Goal: Transaction & Acquisition: Book appointment/travel/reservation

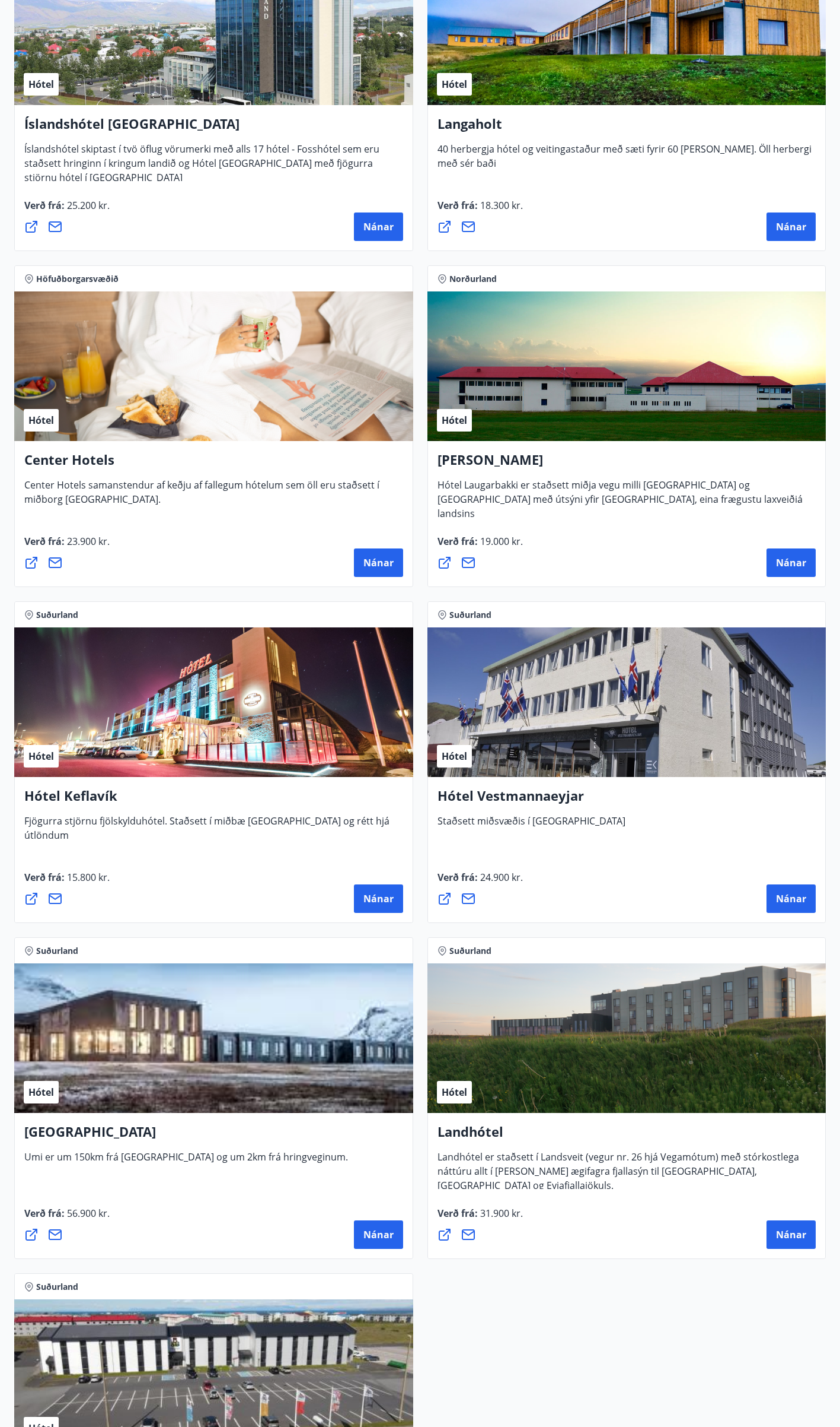
scroll to position [3916, 0]
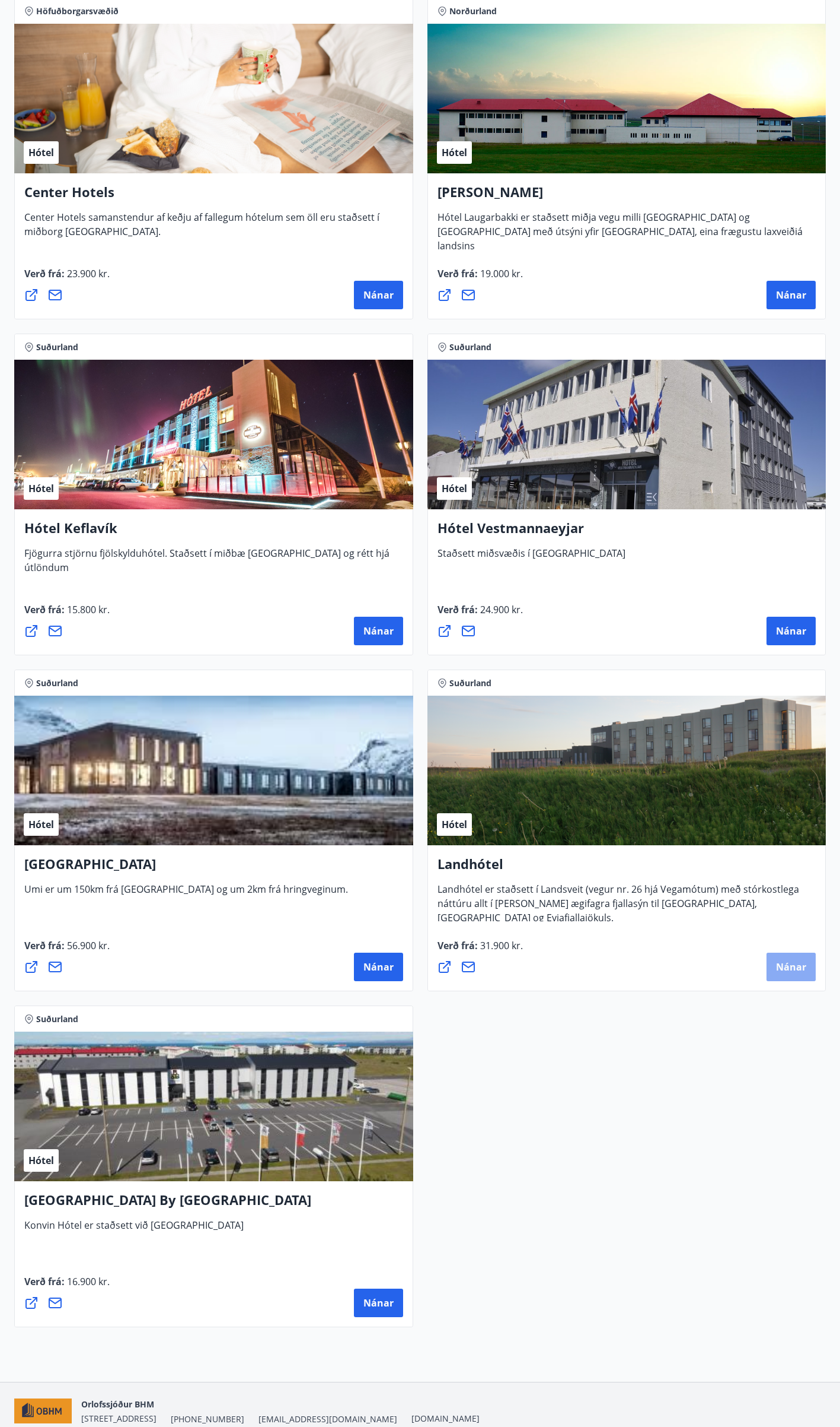
click at [786, 970] on span "Nánar" at bounding box center [791, 966] width 30 height 13
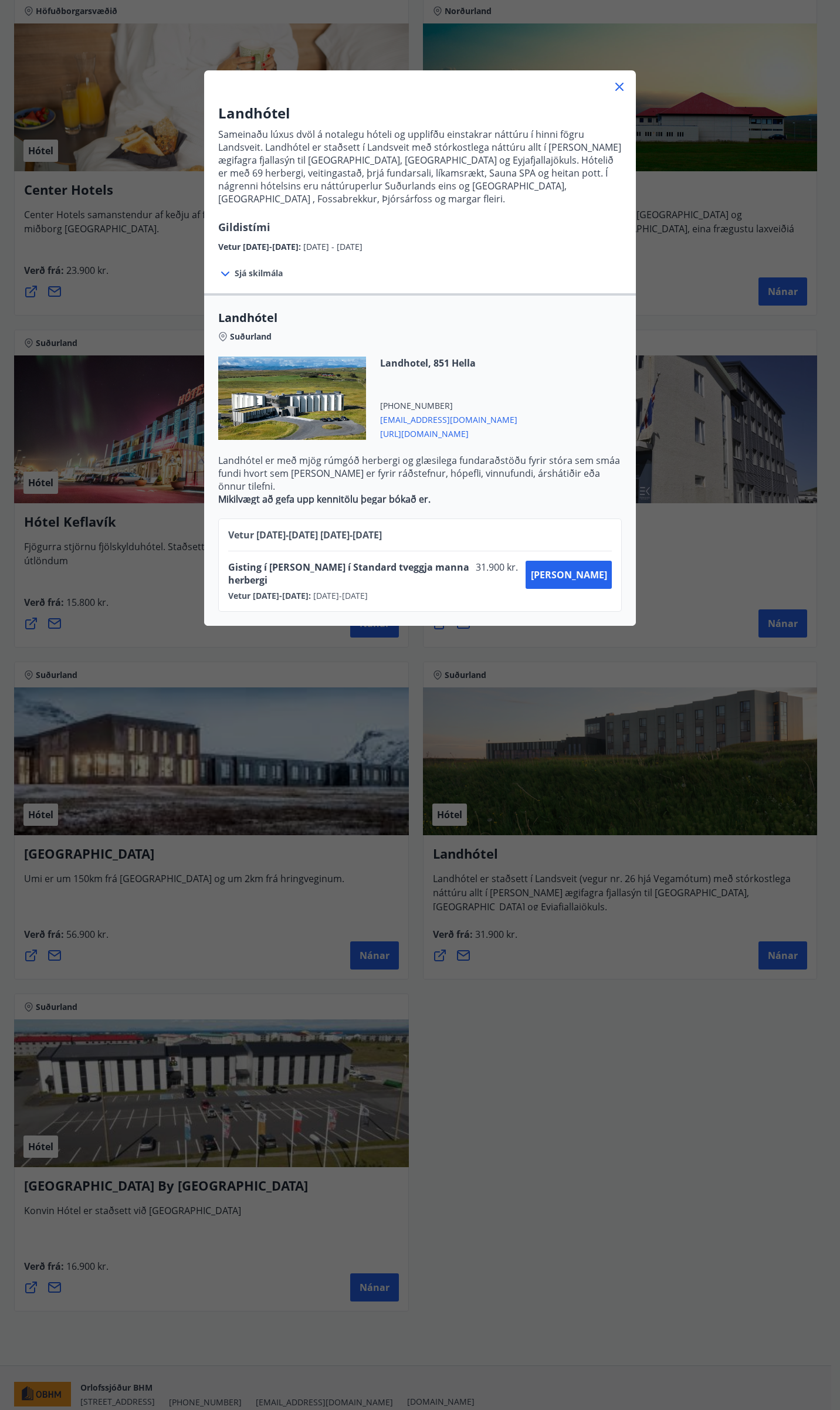
click at [613, 87] on icon at bounding box center [619, 86] width 14 height 14
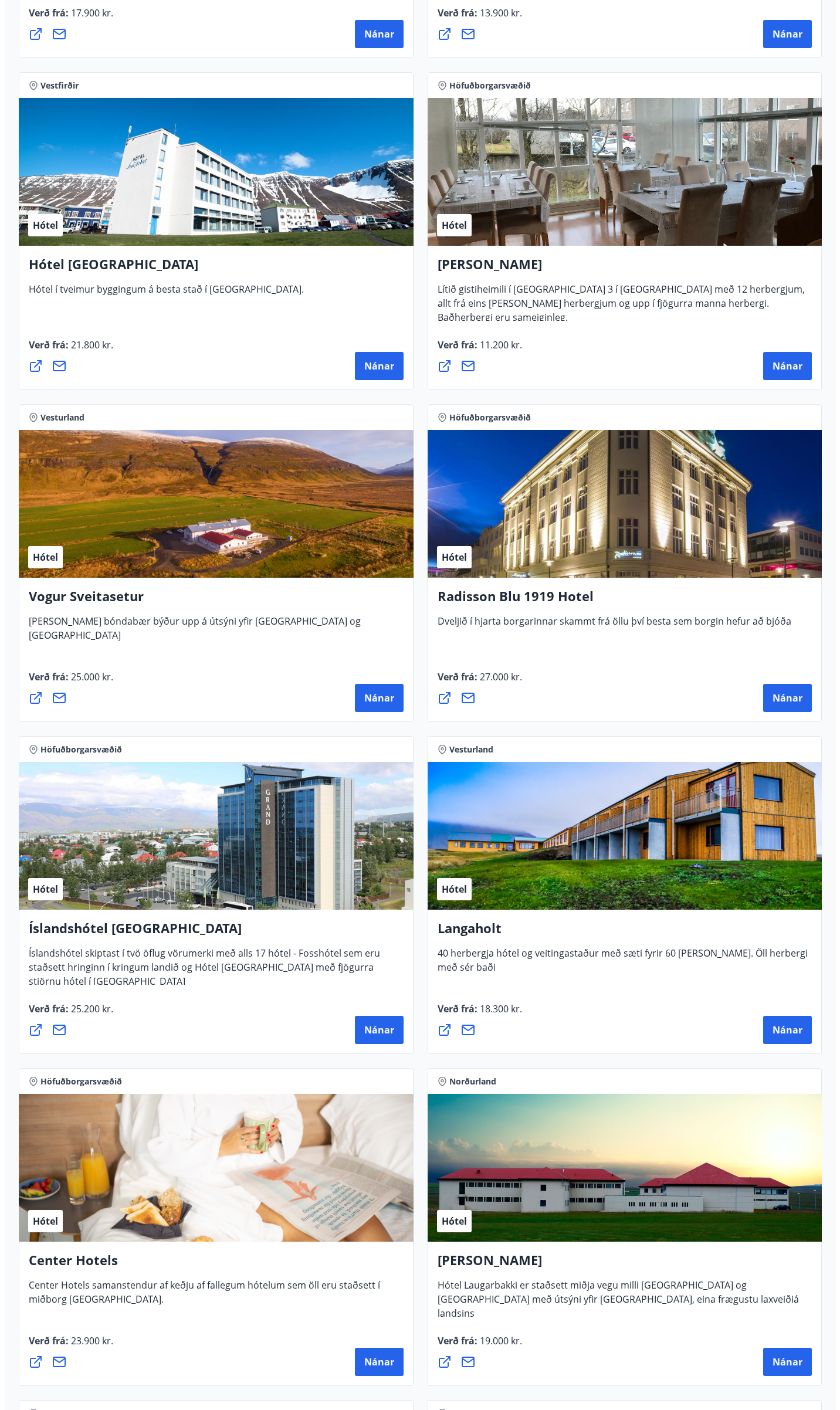
scroll to position [2580, 0]
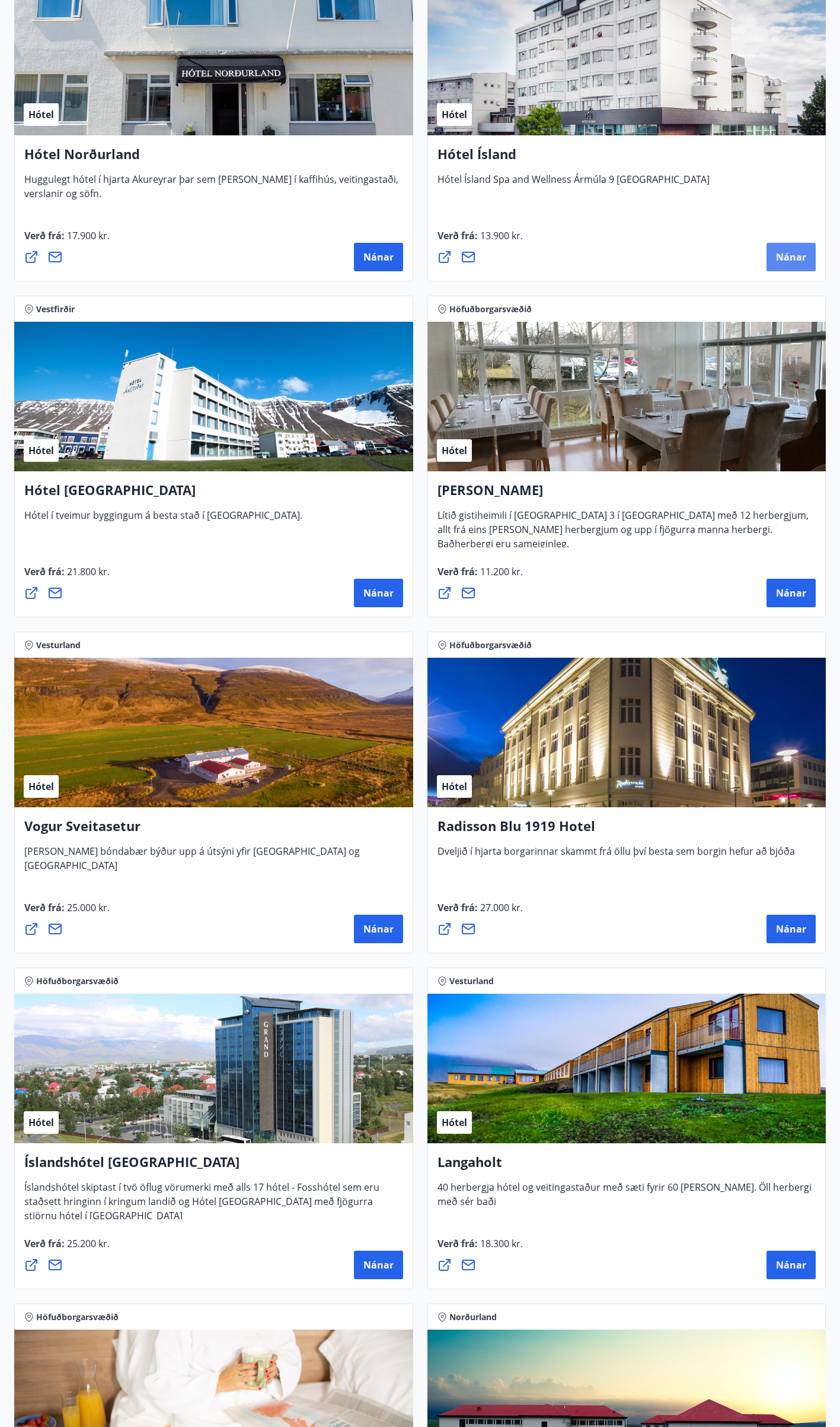
click at [788, 261] on span "Nánar" at bounding box center [791, 256] width 30 height 13
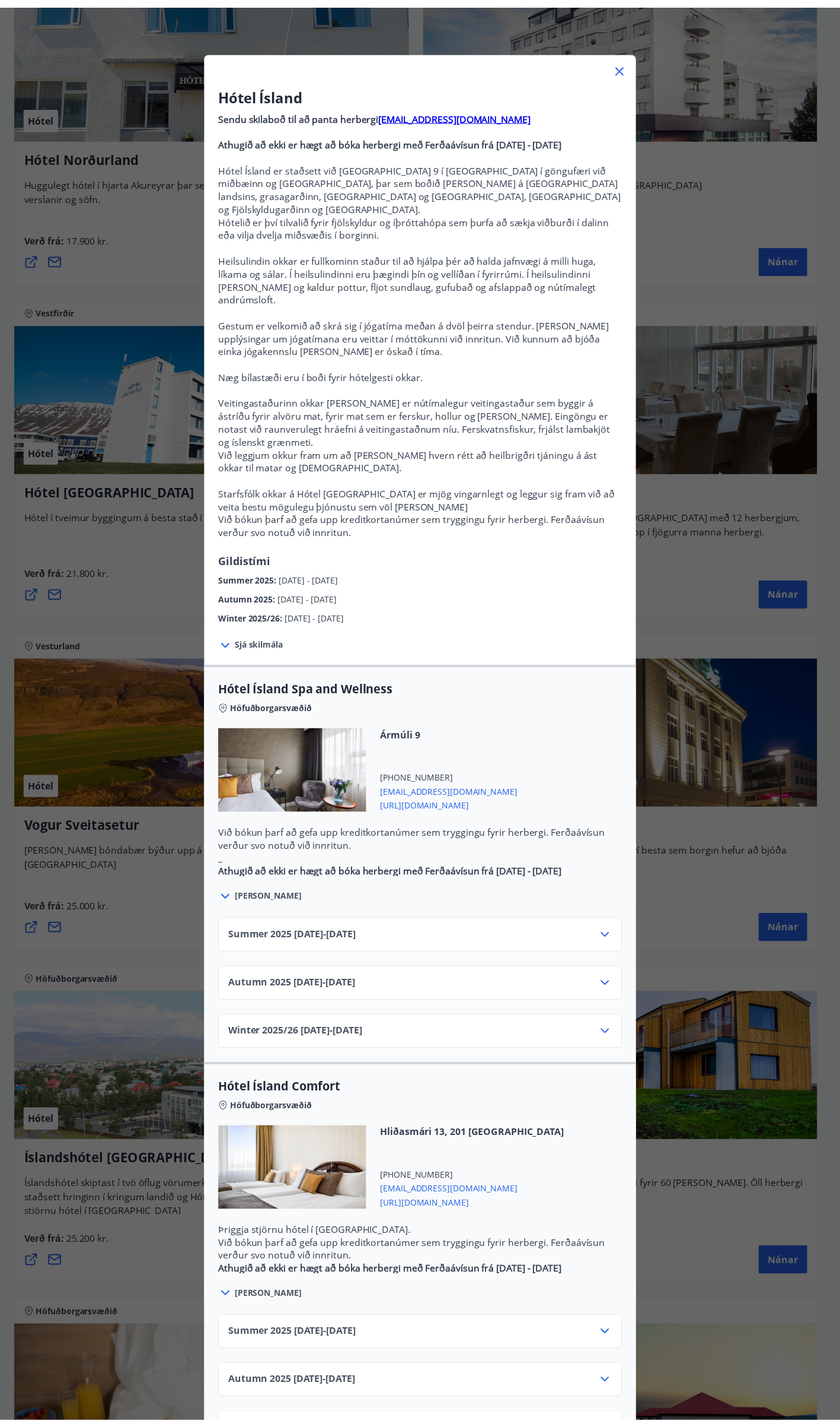
scroll to position [32, 0]
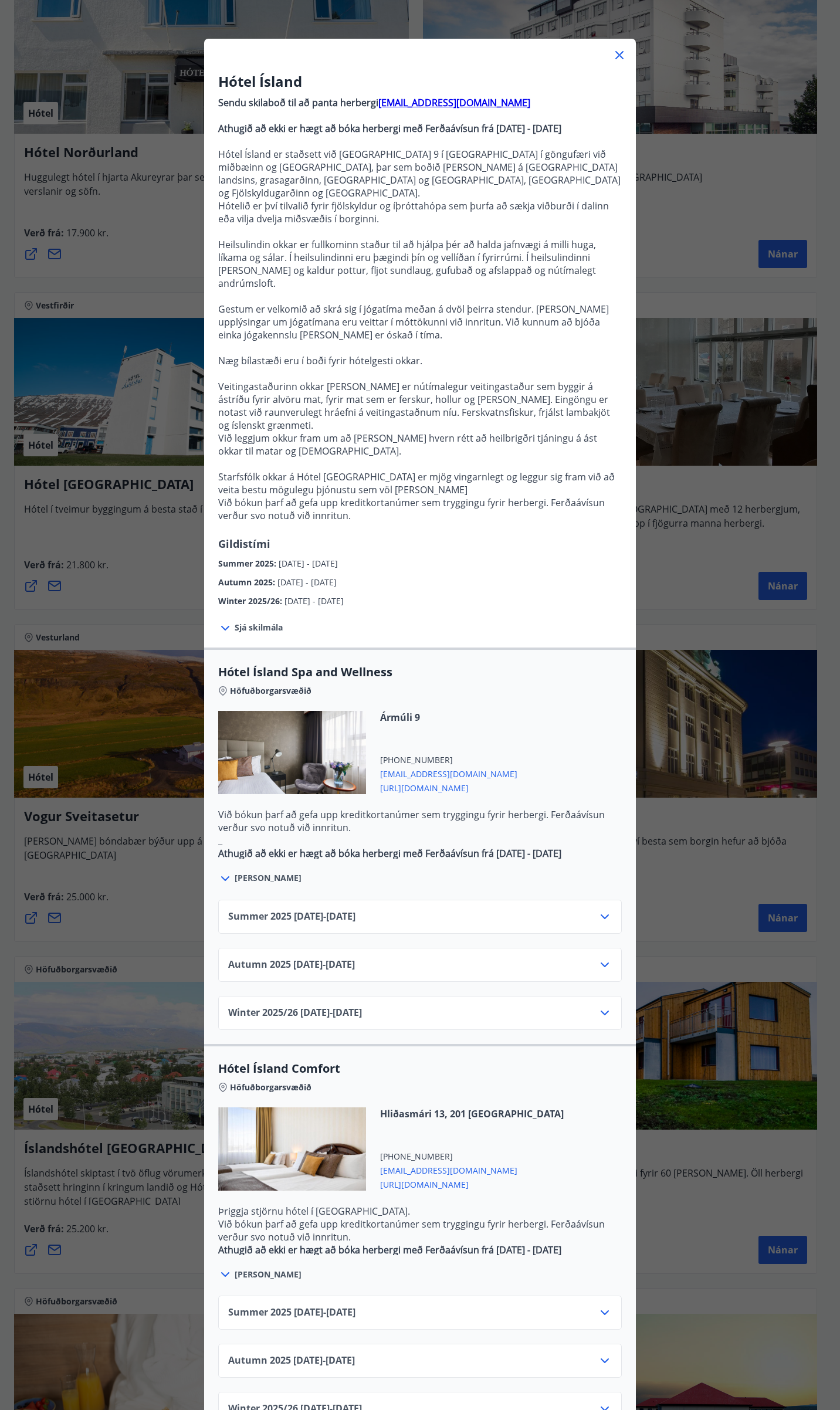
click at [602, 947] on div "Autumn [PHONE_NUMBER][DATE] - [DATE]" at bounding box center [420, 965] width 403 height 34
click at [598, 958] on icon at bounding box center [604, 965] width 14 height 14
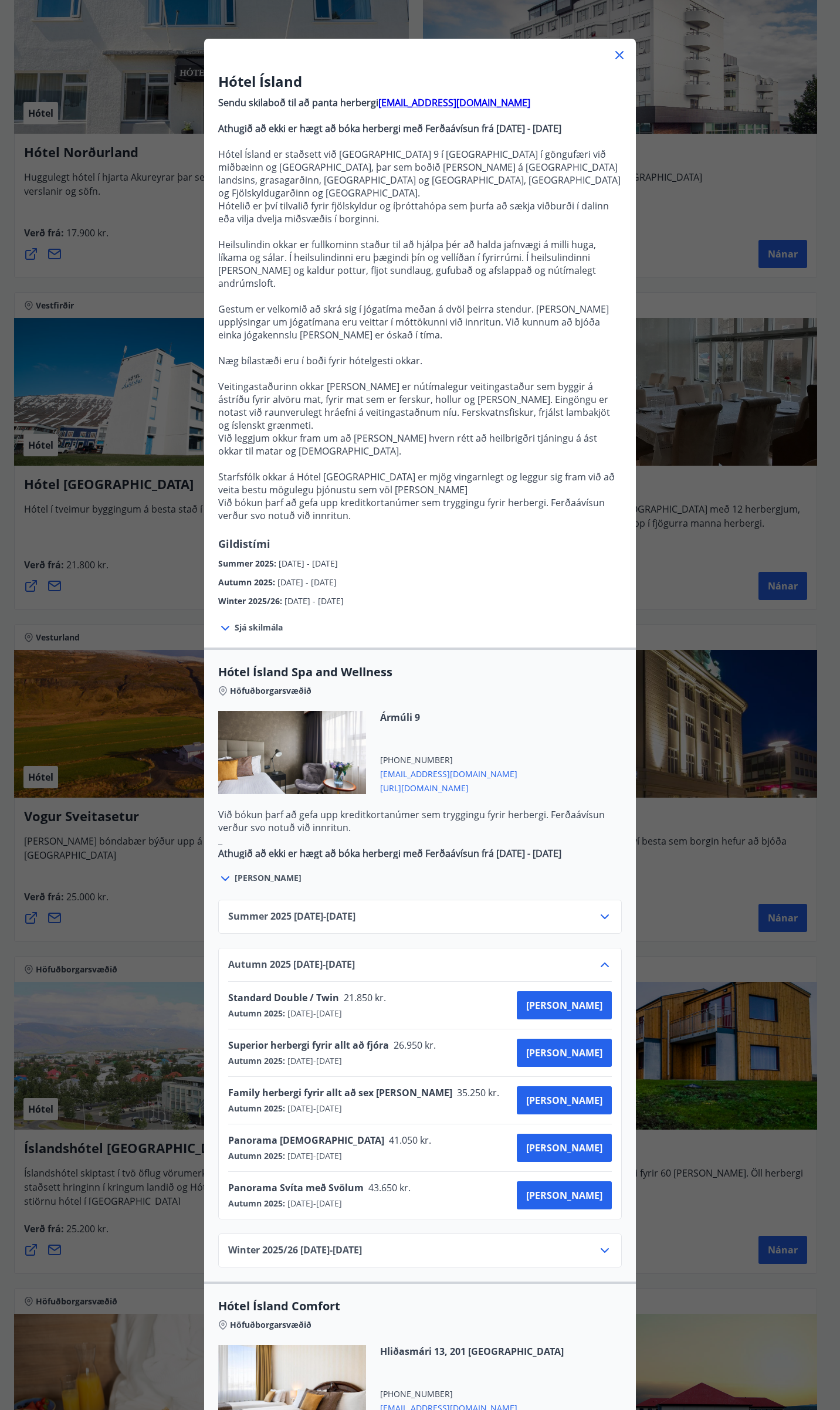
click at [619, 55] on icon at bounding box center [619, 55] width 14 height 14
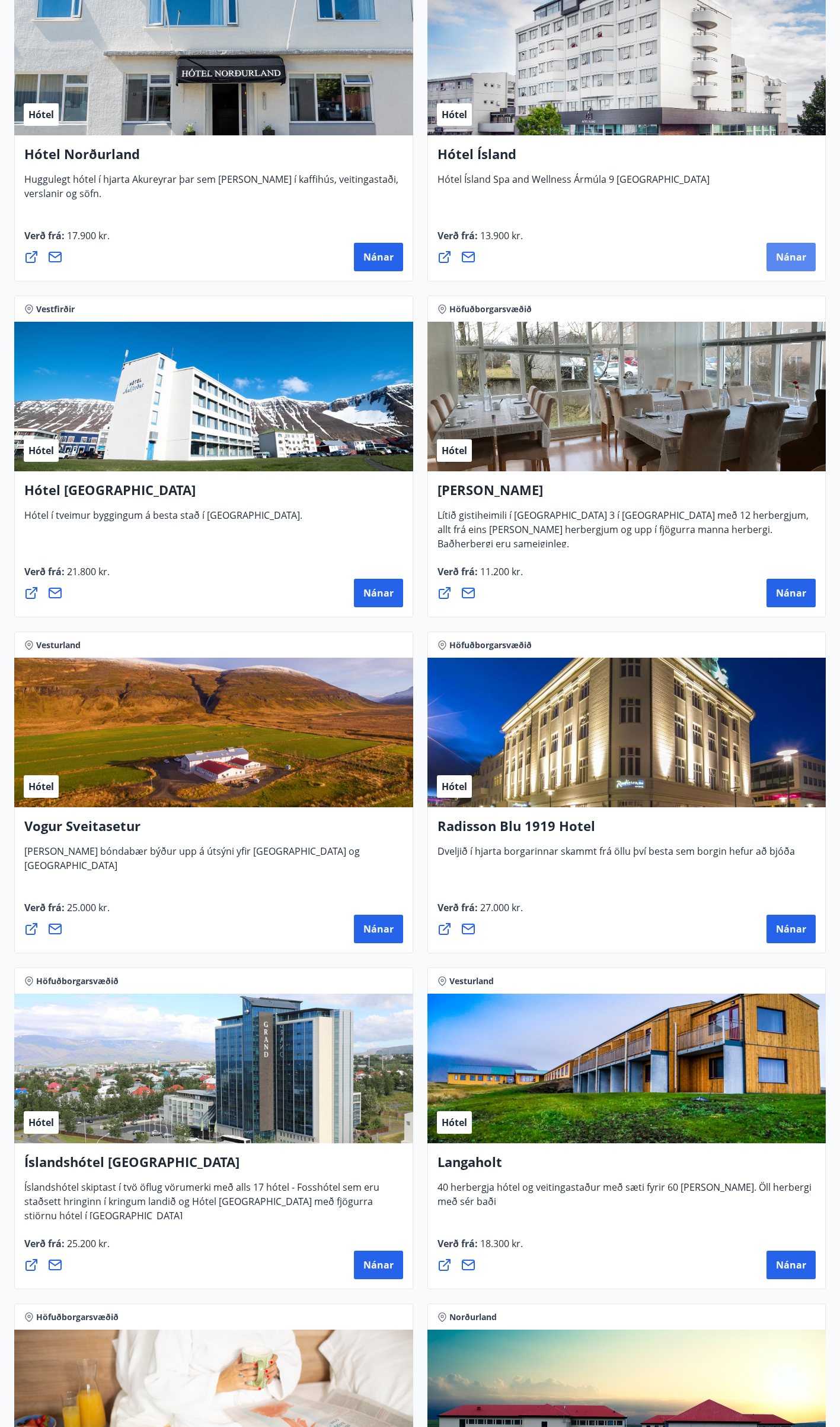
click at [794, 255] on span "Nánar" at bounding box center [791, 256] width 30 height 13
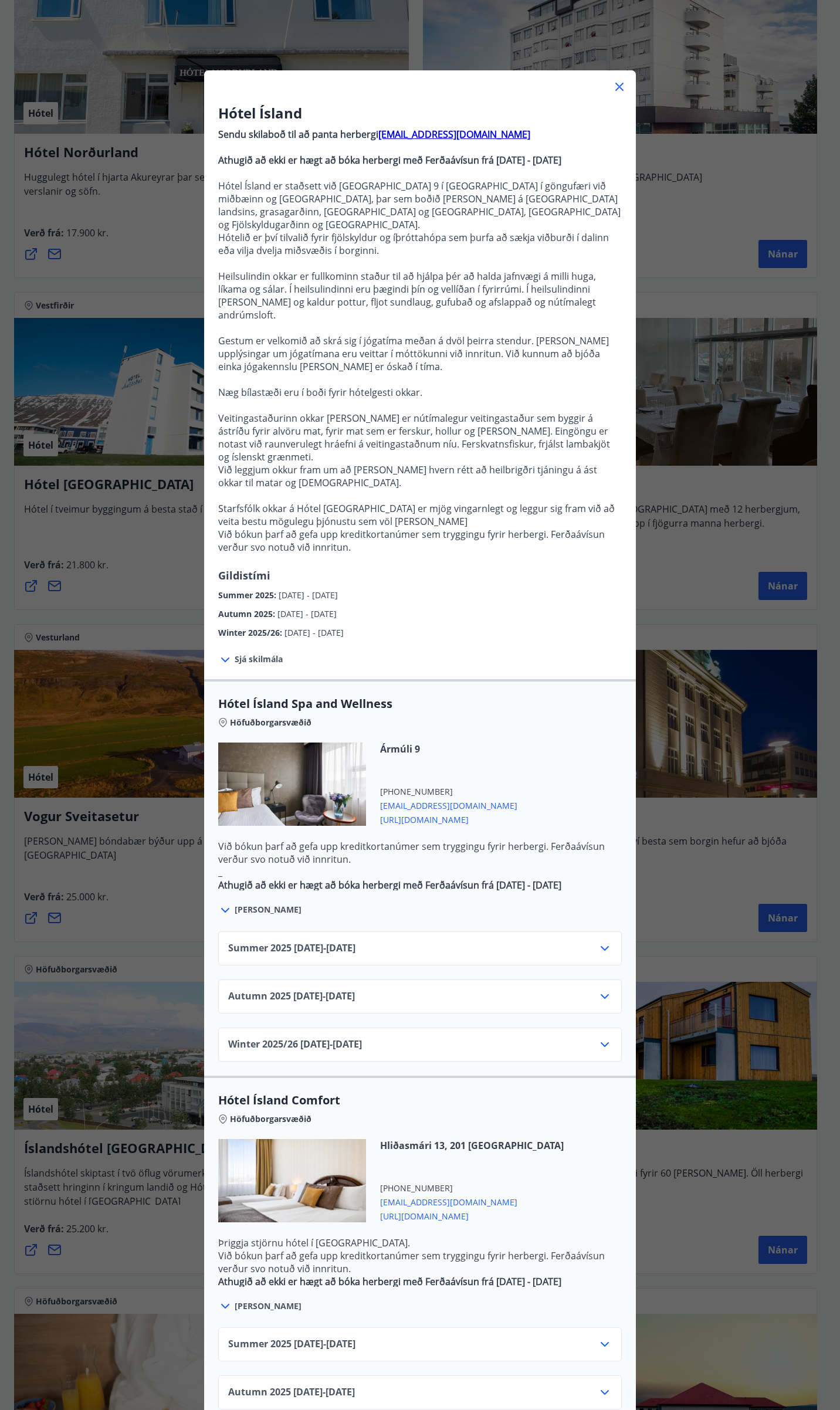
click at [614, 84] on icon at bounding box center [619, 86] width 14 height 14
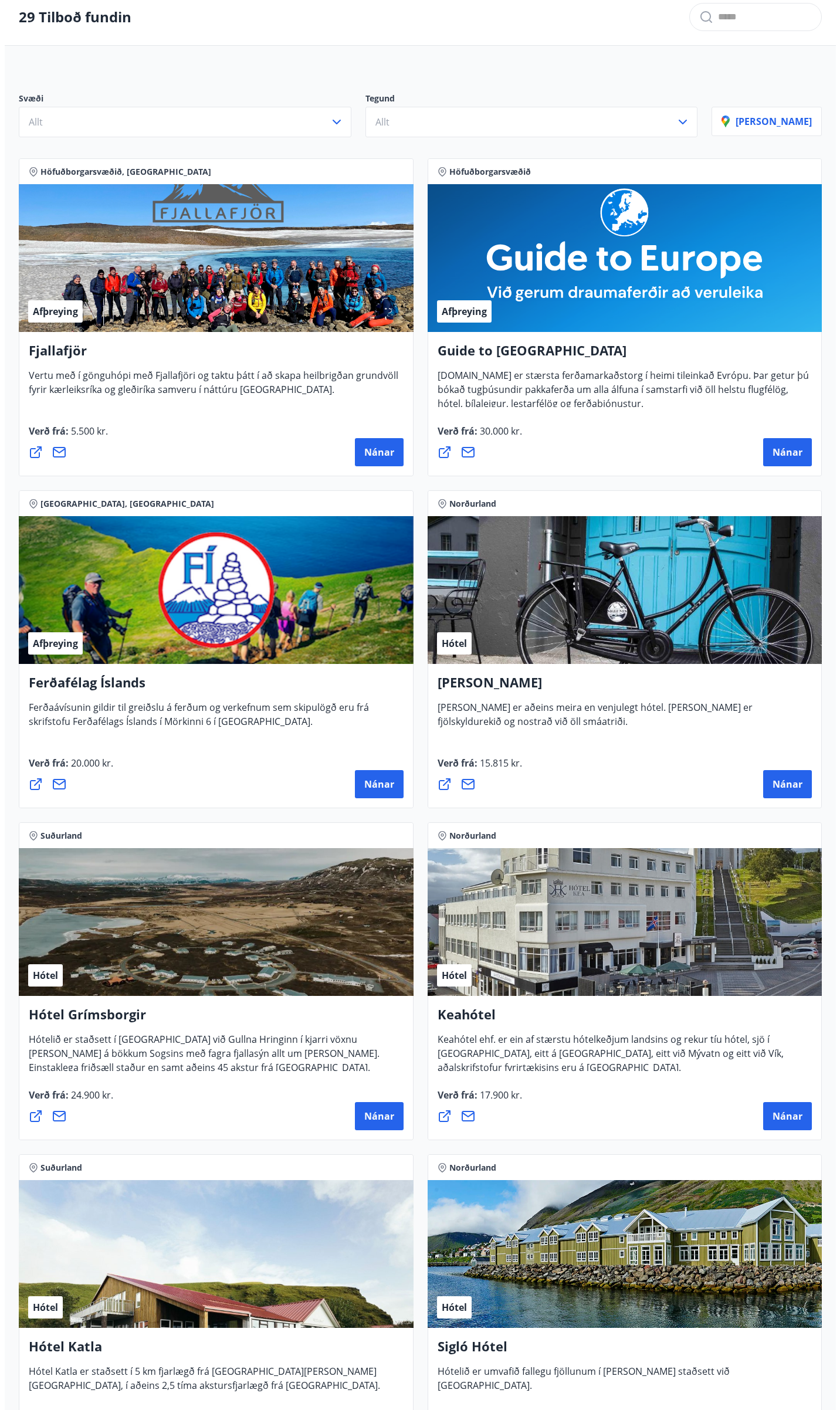
scroll to position [0, 0]
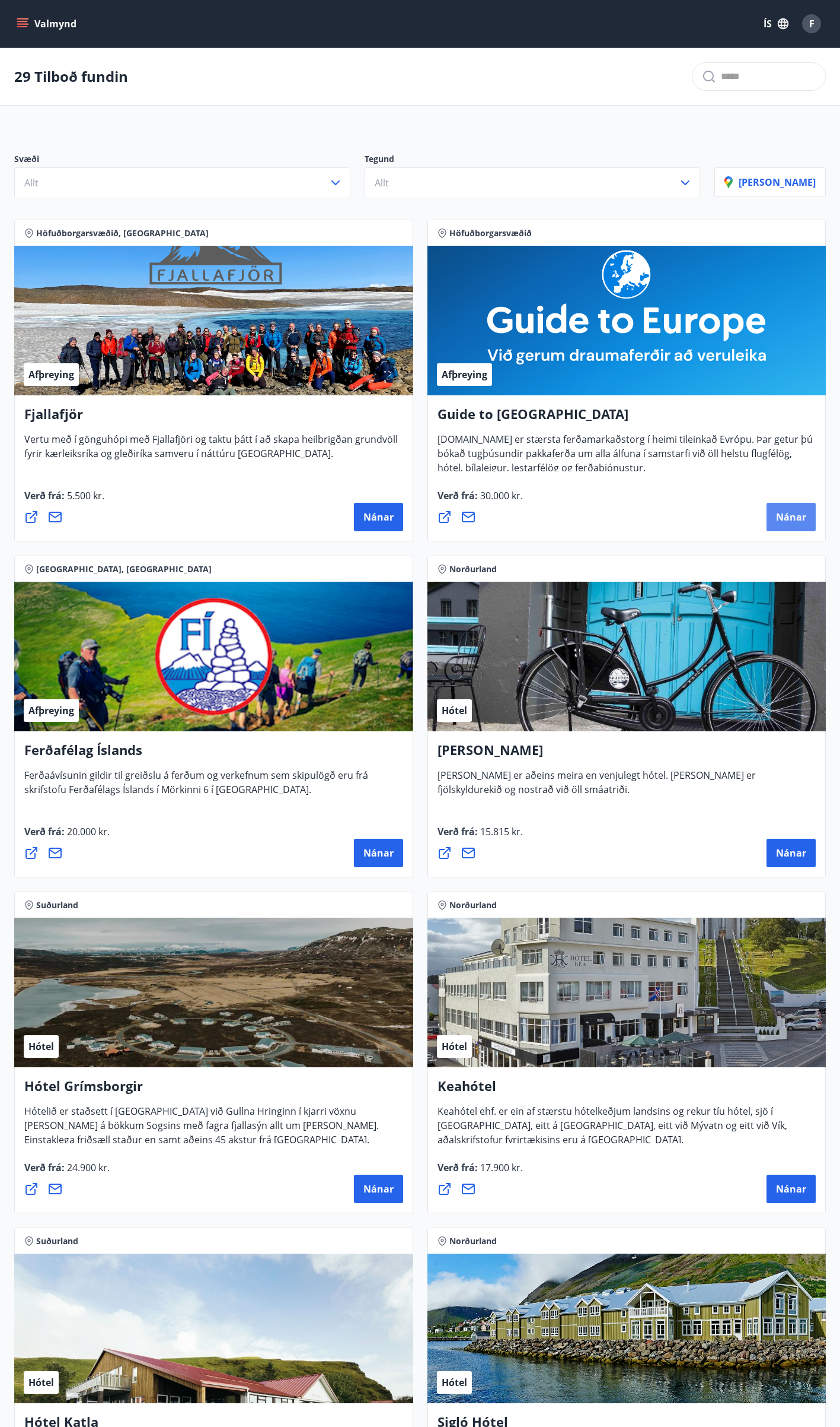
click at [790, 523] on span "Nánar" at bounding box center [791, 516] width 30 height 13
